Goal: Task Accomplishment & Management: Manage account settings

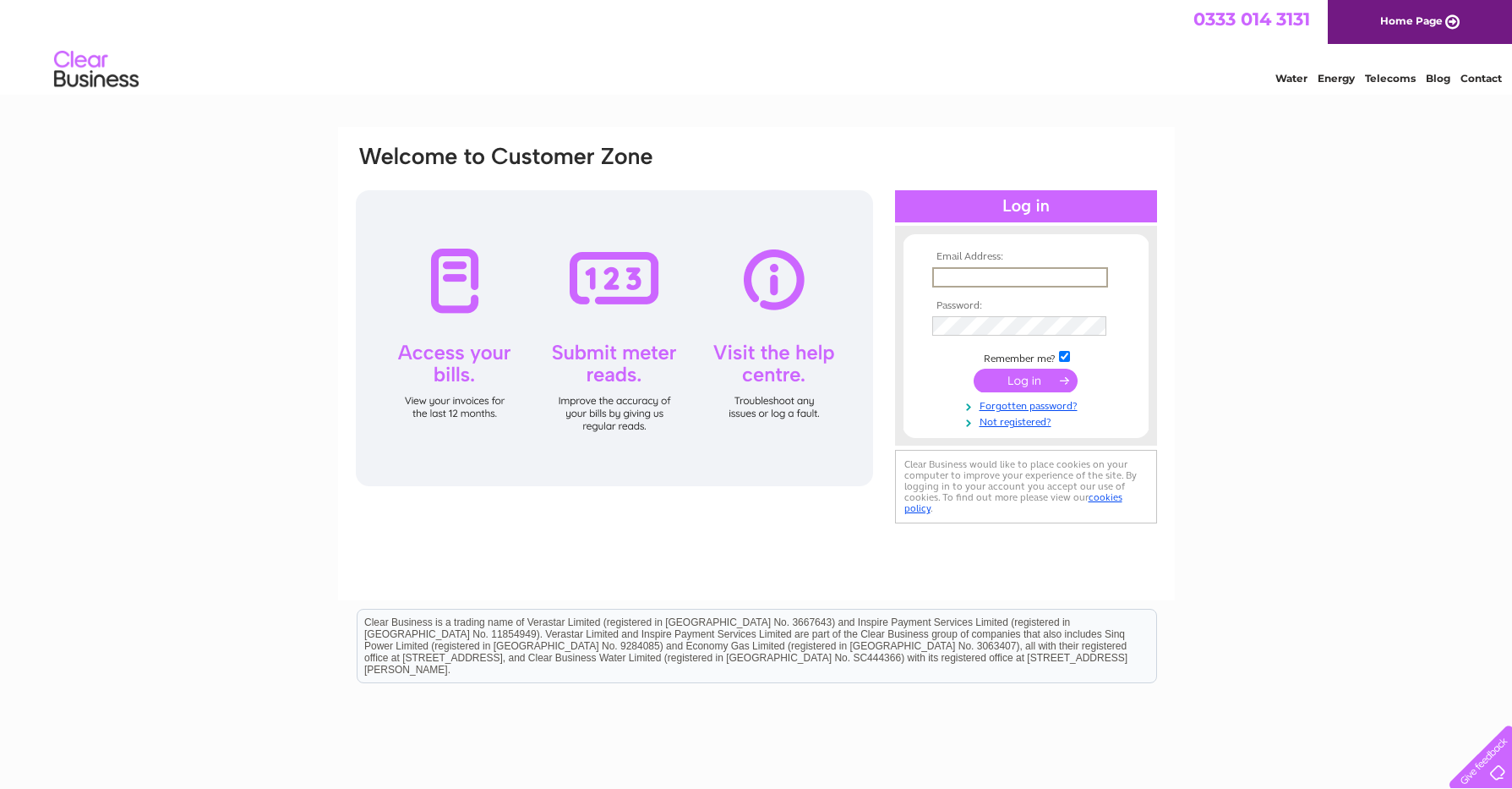
type input "alparry@hotmail.co.uk"
click at [1025, 379] on input "submit" at bounding box center [1025, 380] width 104 height 24
click at [999, 380] on input "submit" at bounding box center [1025, 380] width 104 height 24
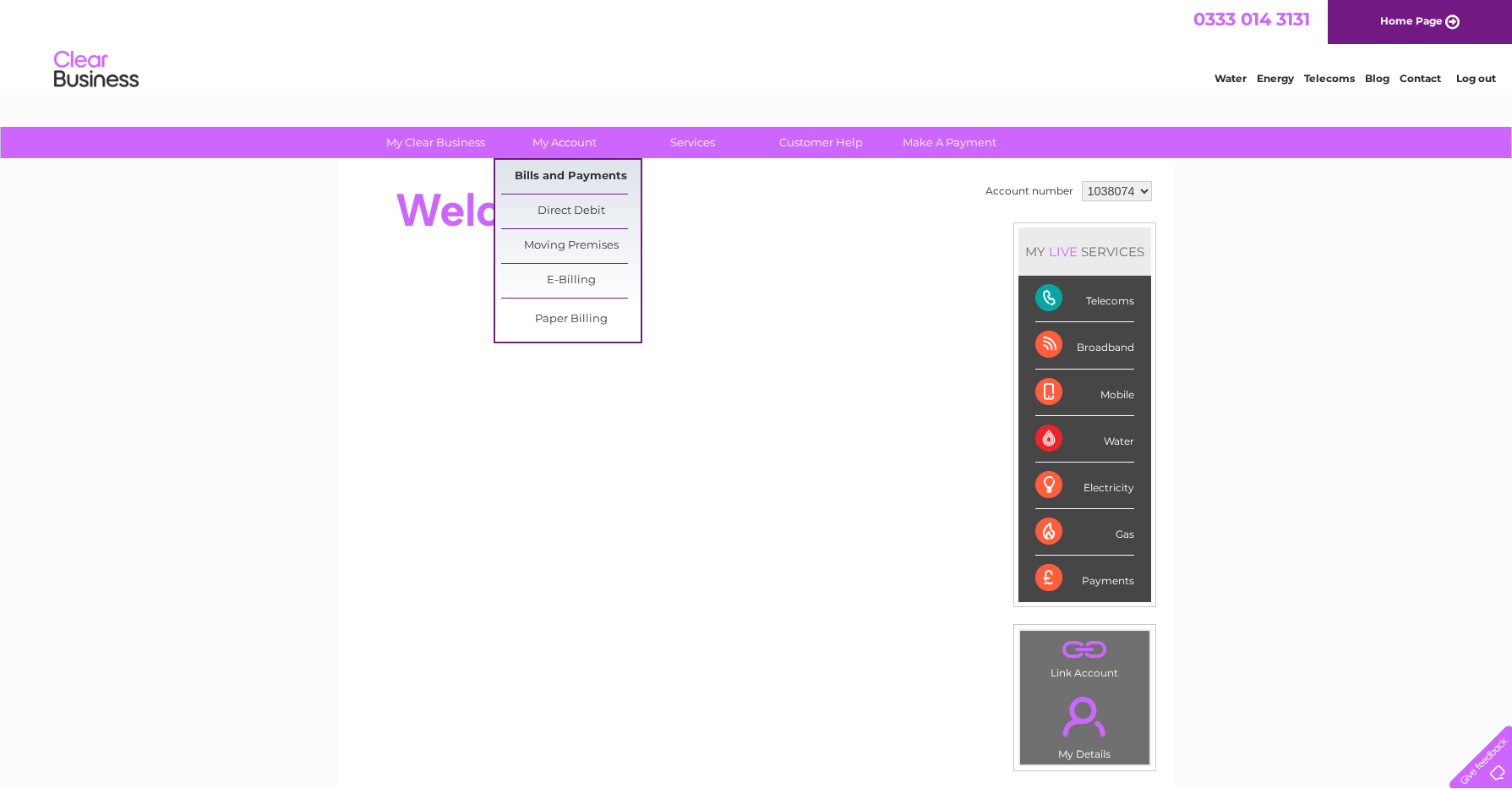
click at [558, 176] on link "Bills and Payments" at bounding box center [571, 176] width 140 height 33
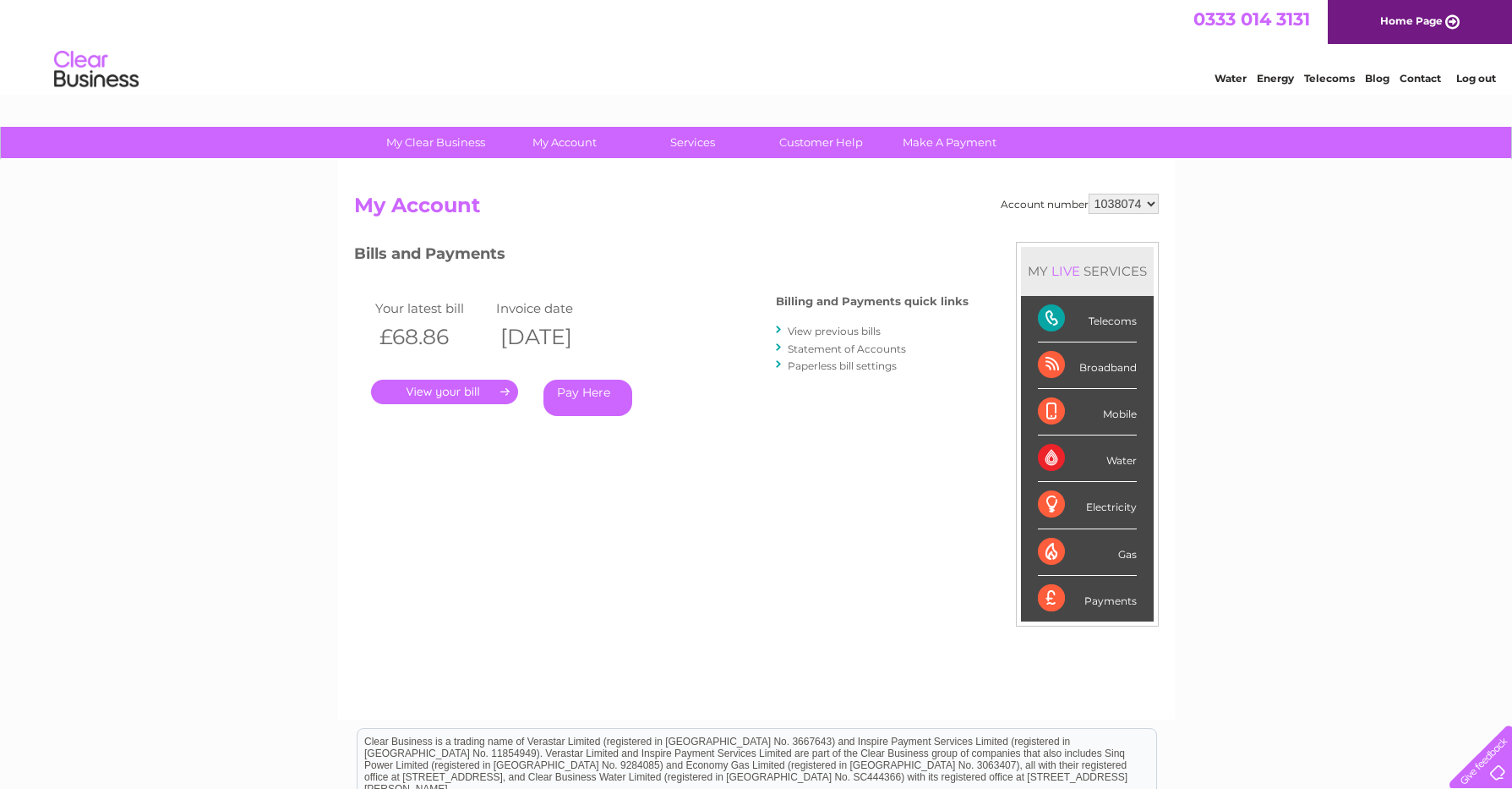
click at [422, 390] on link "." at bounding box center [445, 392] width 147 height 25
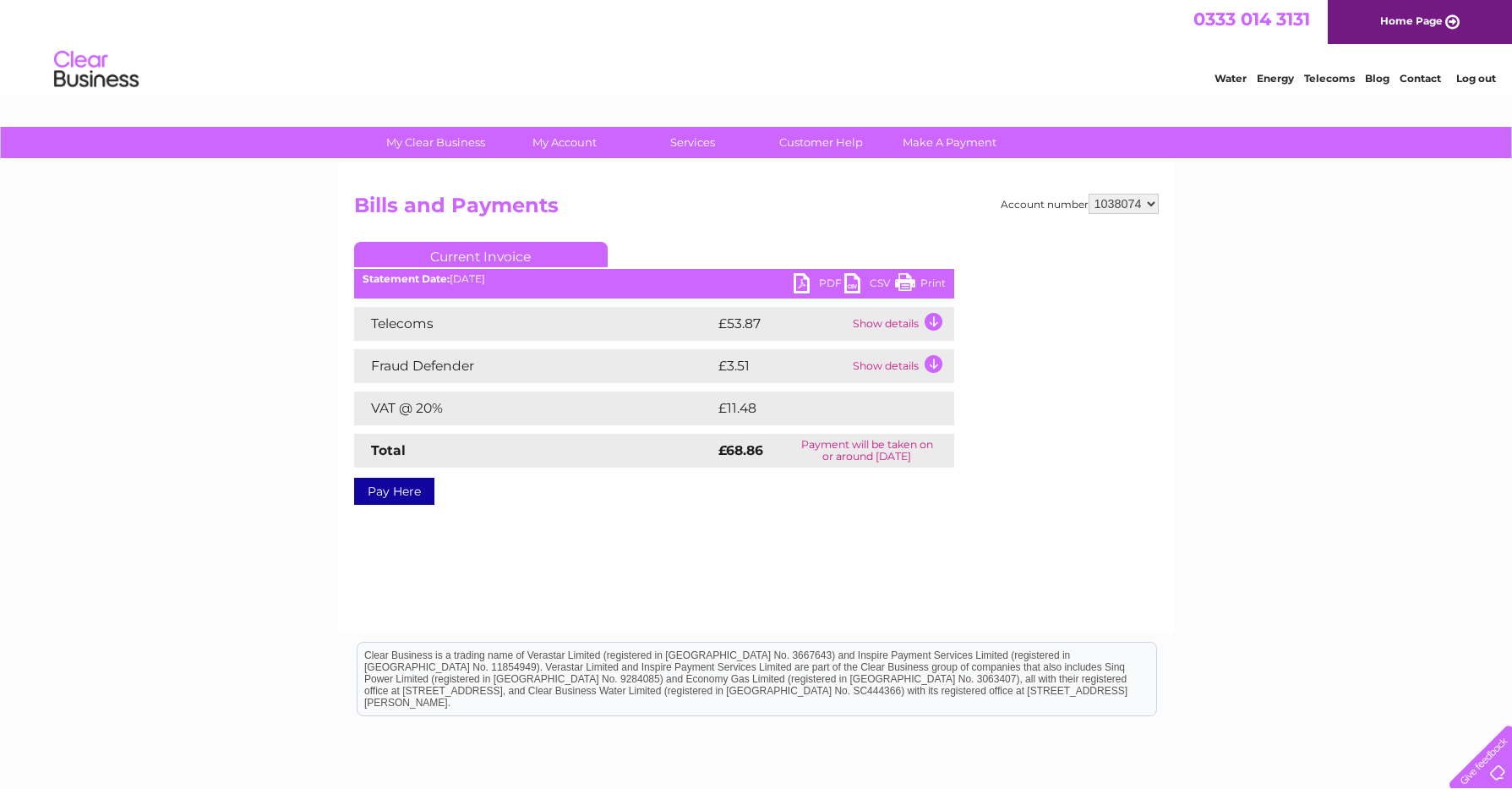
click at [801, 282] on link "PDF" at bounding box center [819, 285] width 51 height 25
